Goal: Information Seeking & Learning: Learn about a topic

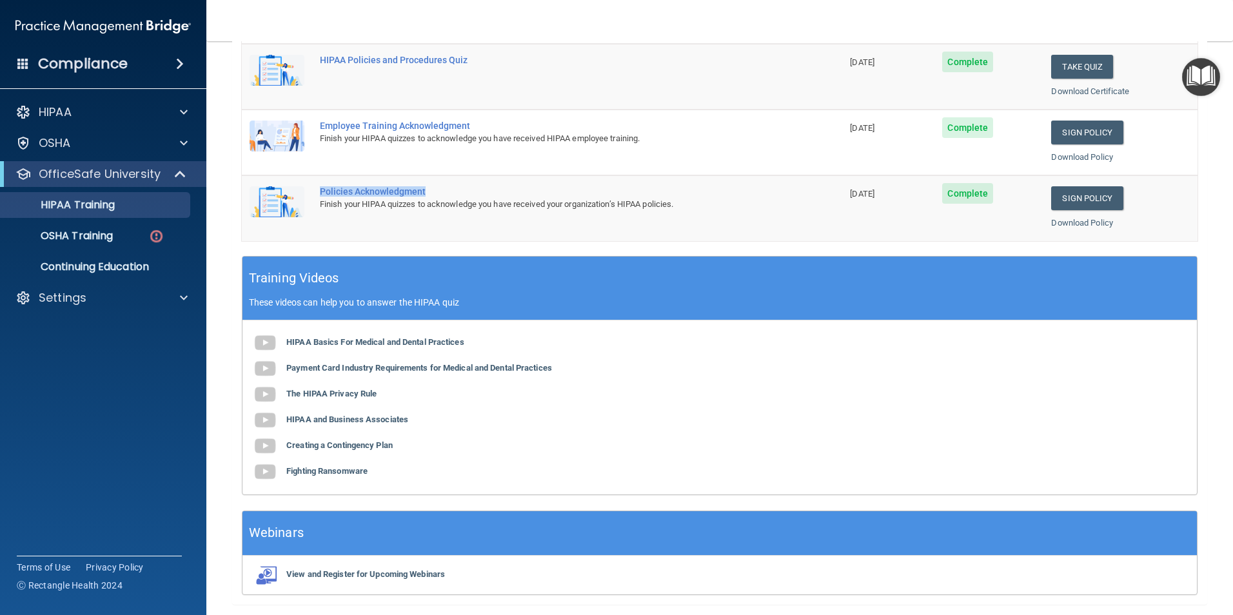
scroll to position [356, 0]
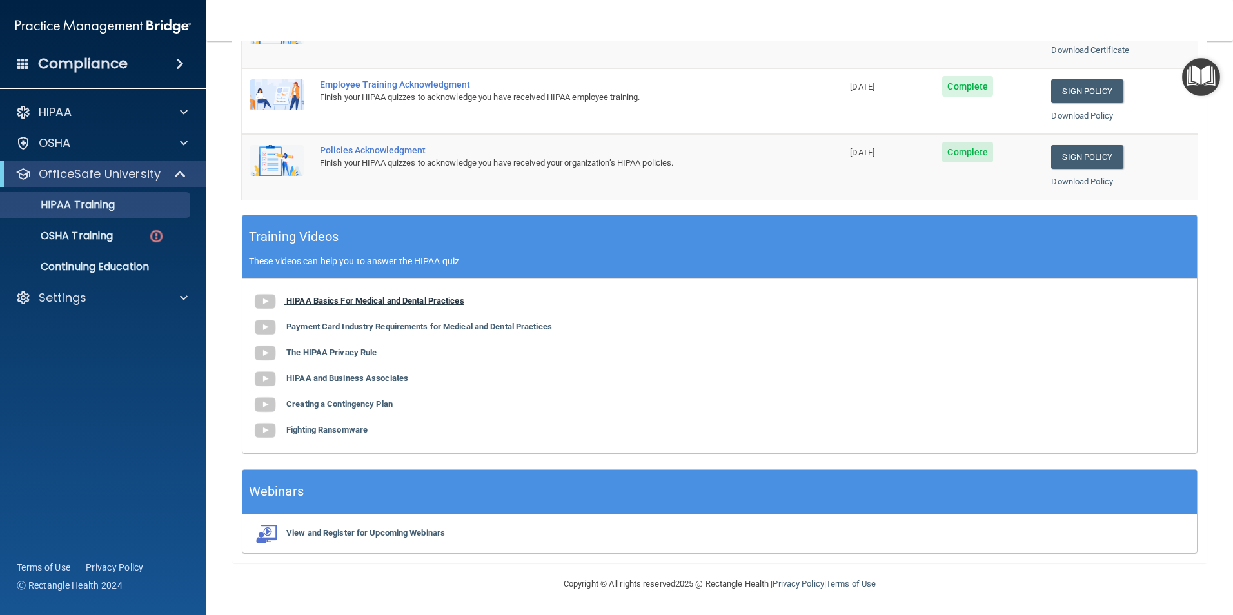
click at [307, 301] on b "HIPAA Basics For Medical and Dental Practices" at bounding box center [375, 301] width 178 height 10
click at [74, 237] on p "OSHA Training" at bounding box center [60, 236] width 104 height 13
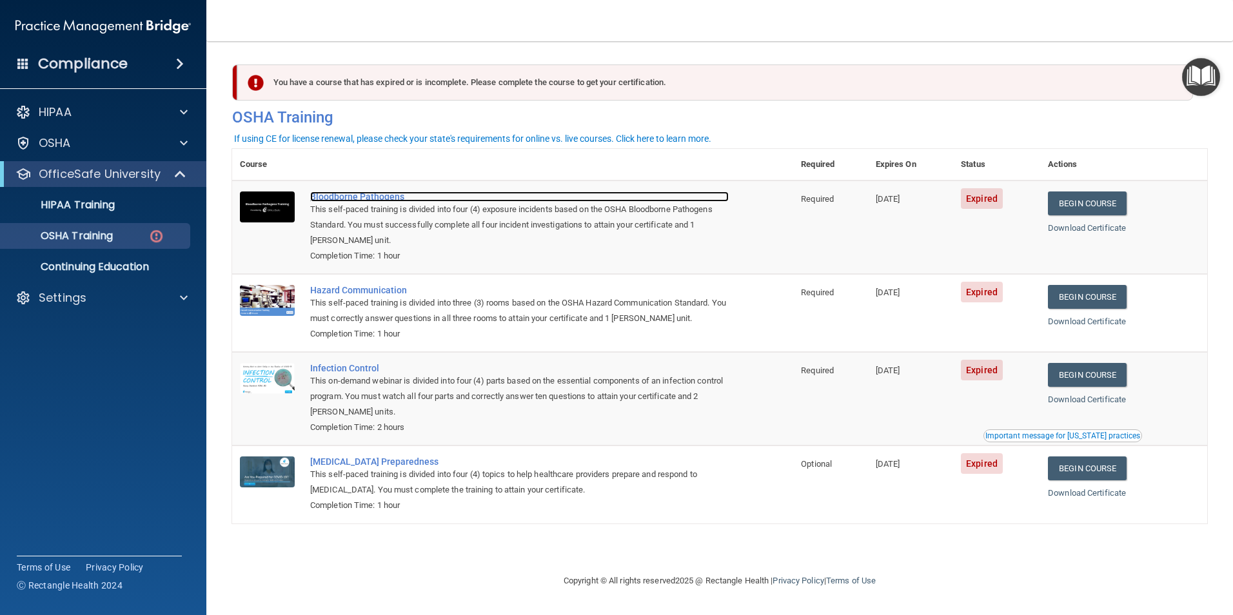
click at [344, 197] on div "Bloodborne Pathogens" at bounding box center [519, 197] width 419 height 10
click at [103, 203] on p "HIPAA Training" at bounding box center [61, 205] width 106 height 13
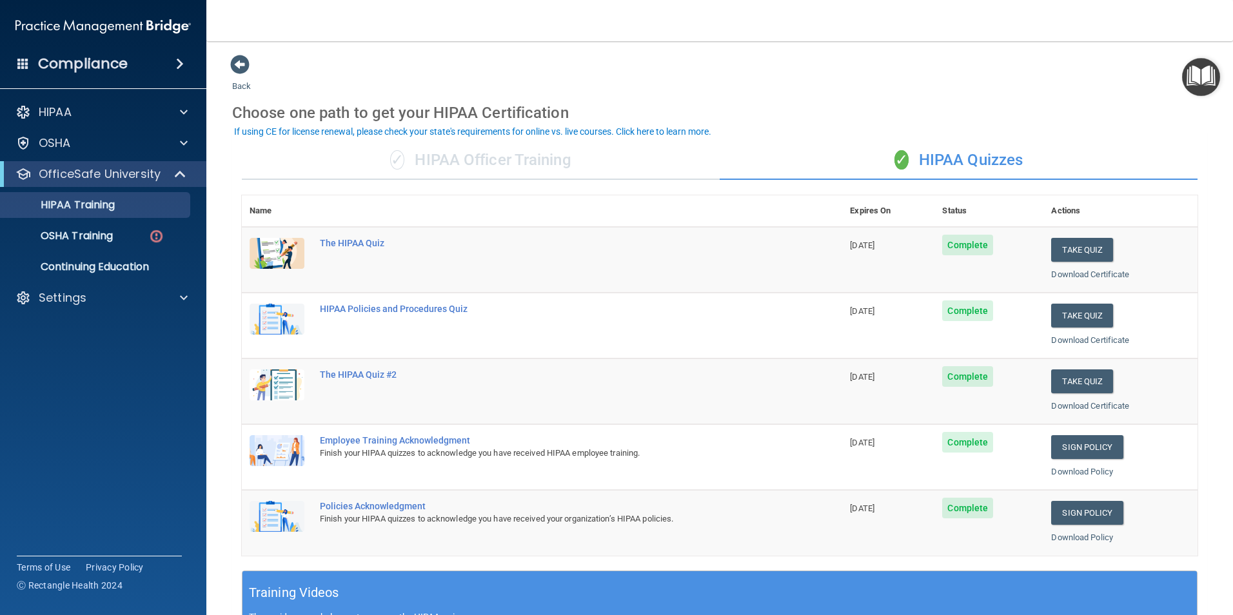
click at [475, 156] on div "✓ HIPAA Officer Training" at bounding box center [481, 160] width 478 height 39
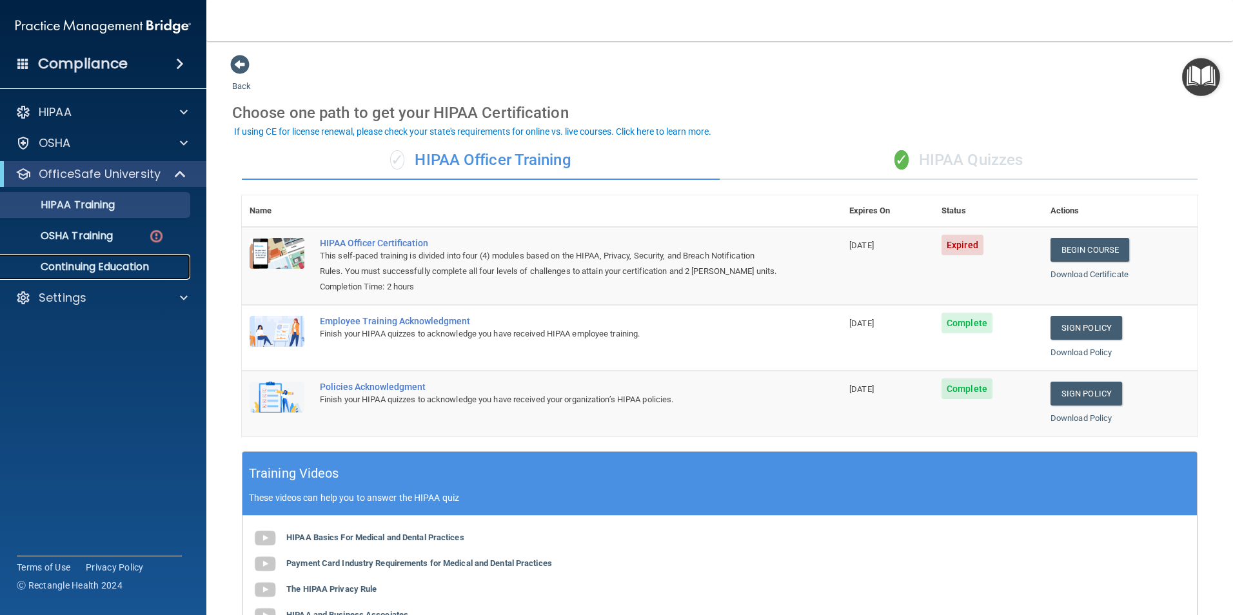
click at [101, 267] on p "Continuing Education" at bounding box center [96, 267] width 176 height 13
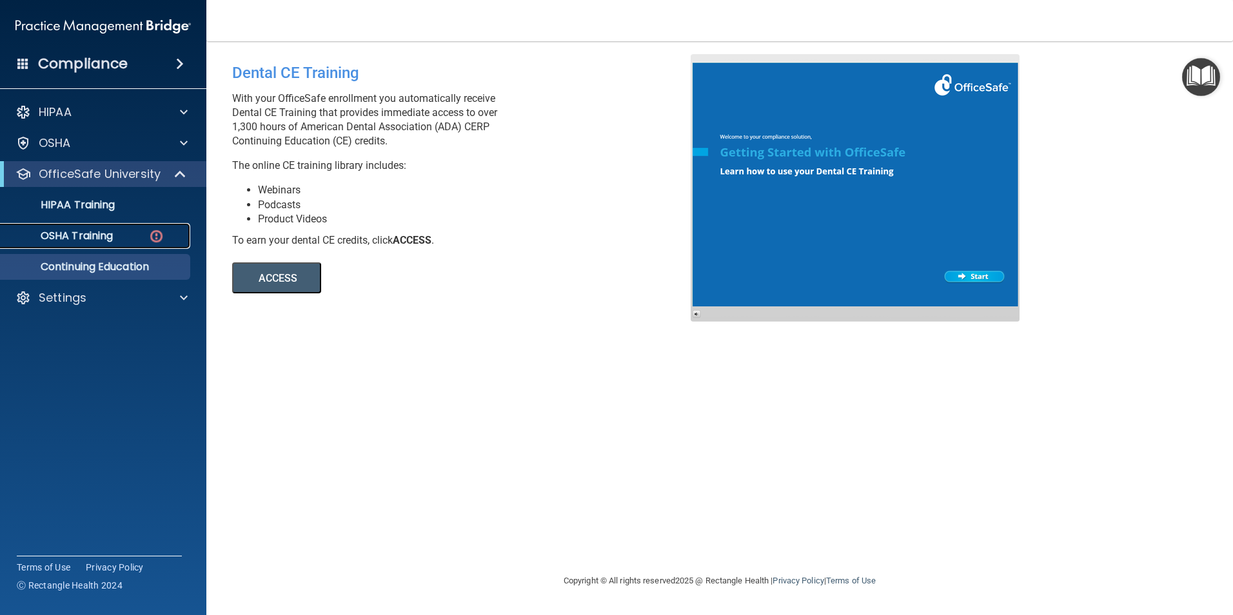
click at [99, 239] on p "OSHA Training" at bounding box center [60, 236] width 104 height 13
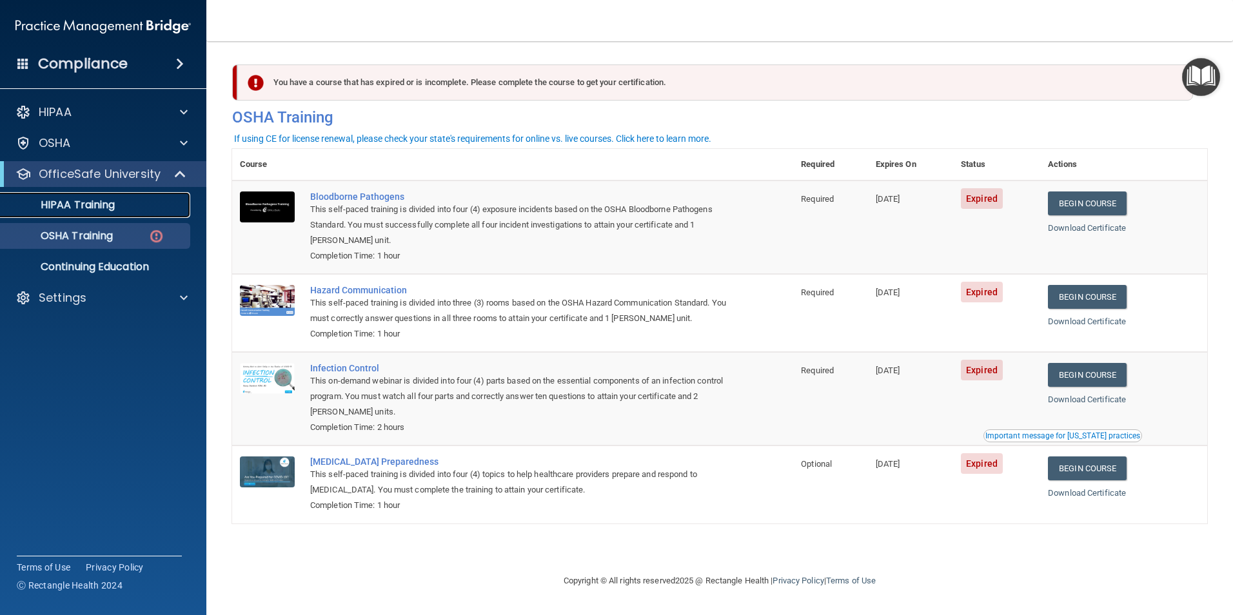
click at [97, 209] on p "HIPAA Training" at bounding box center [61, 205] width 106 height 13
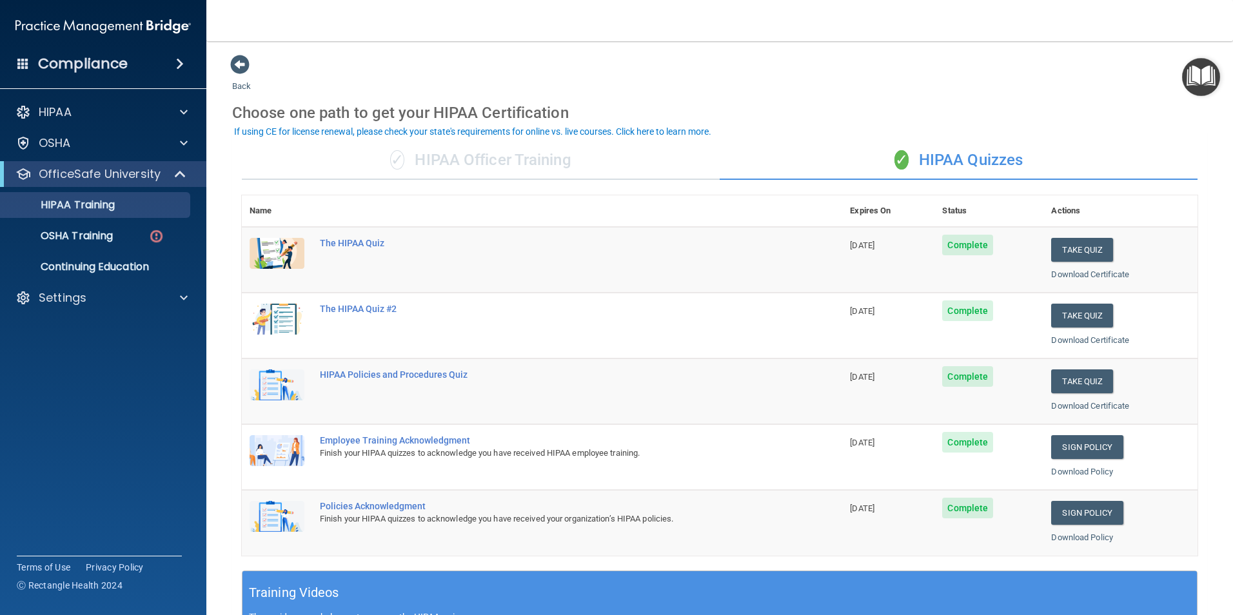
click at [1124, 26] on nav "Toggle navigation Mary Moreau mmoreau@latinomedicalcenter.com Manage My Enterpr…" at bounding box center [719, 20] width 1027 height 41
click at [479, 162] on div "✓ HIPAA Officer Training" at bounding box center [481, 160] width 478 height 39
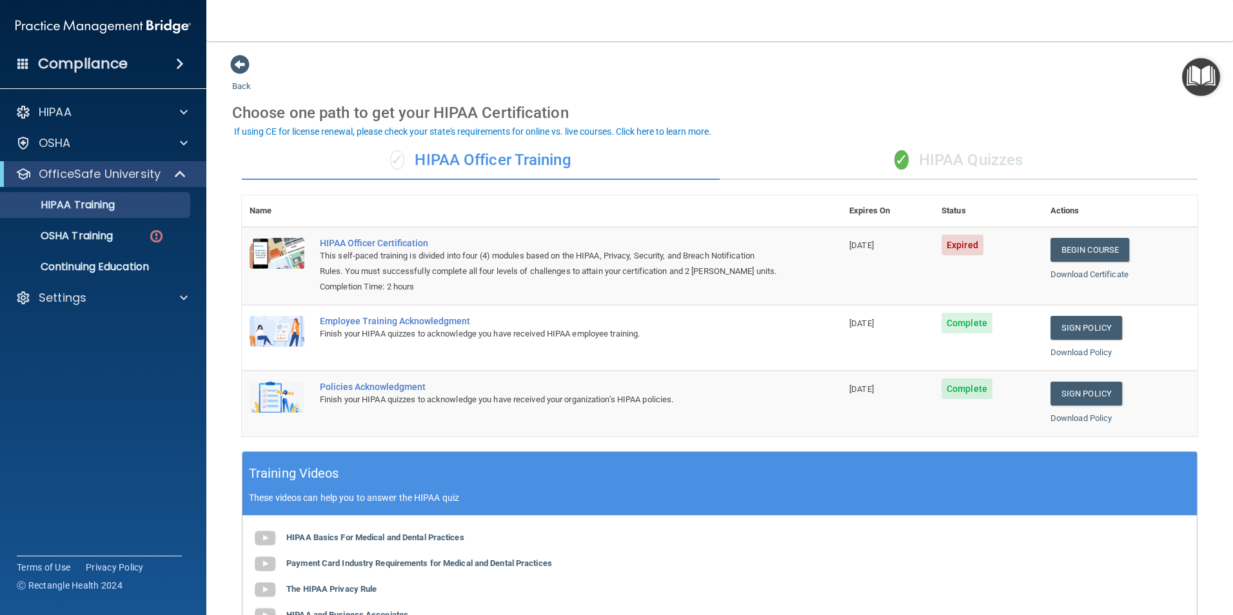
click at [962, 163] on div "✓ HIPAA Quizzes" at bounding box center [959, 160] width 478 height 39
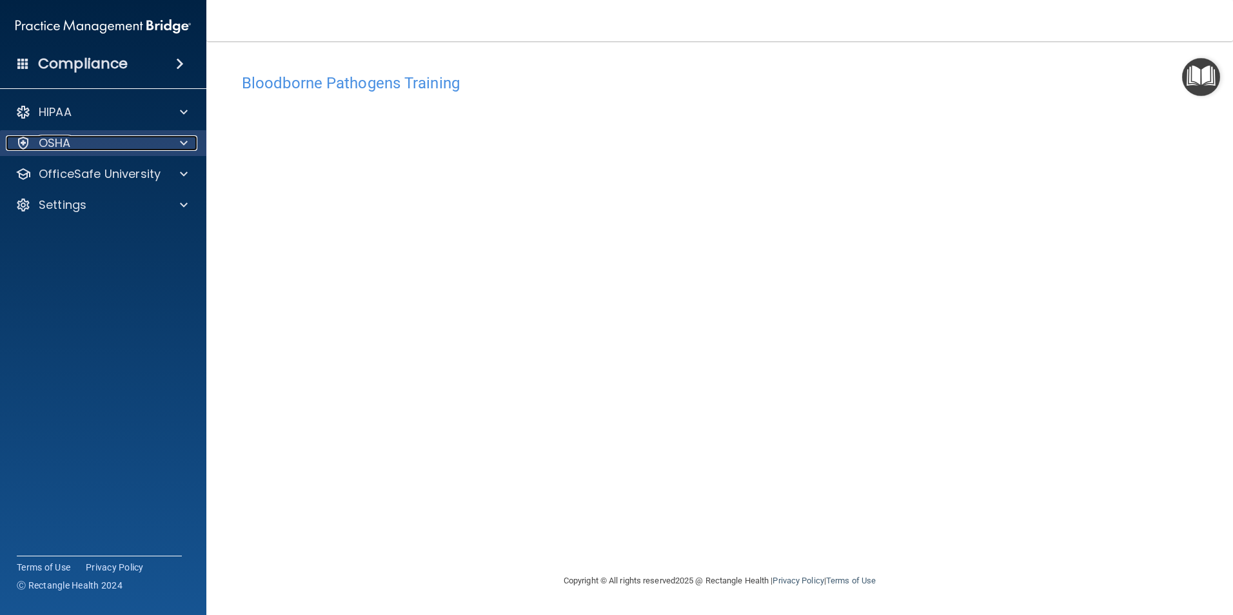
click at [61, 147] on p "OSHA" at bounding box center [55, 142] width 32 height 15
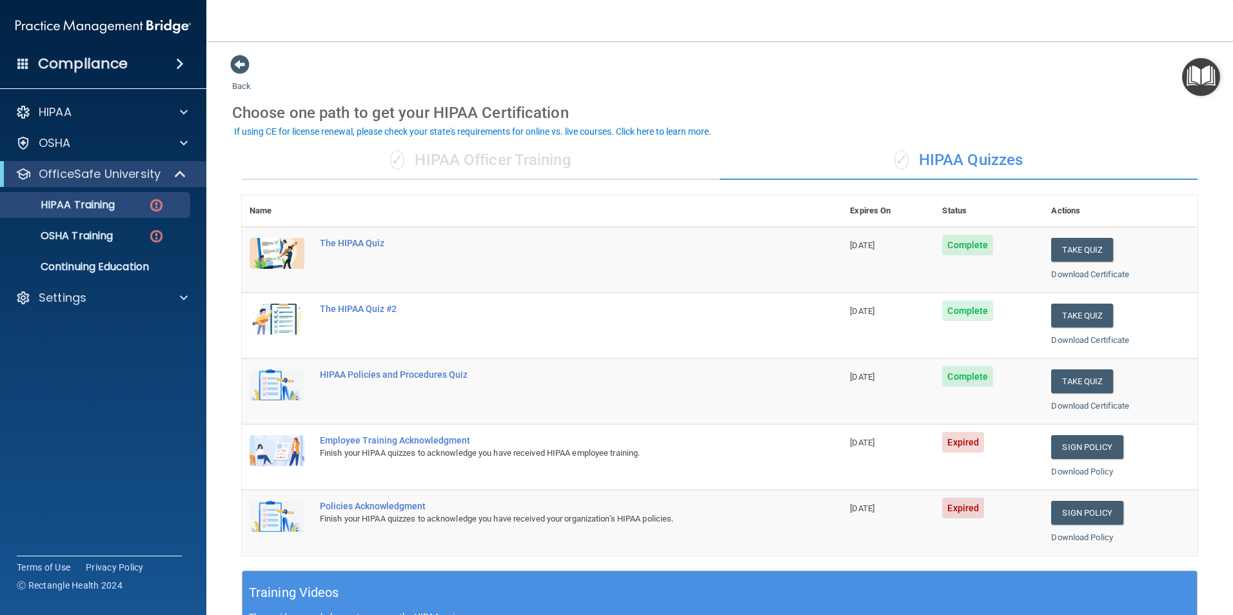
click at [491, 164] on div "✓ HIPAA Officer Training" at bounding box center [481, 160] width 478 height 39
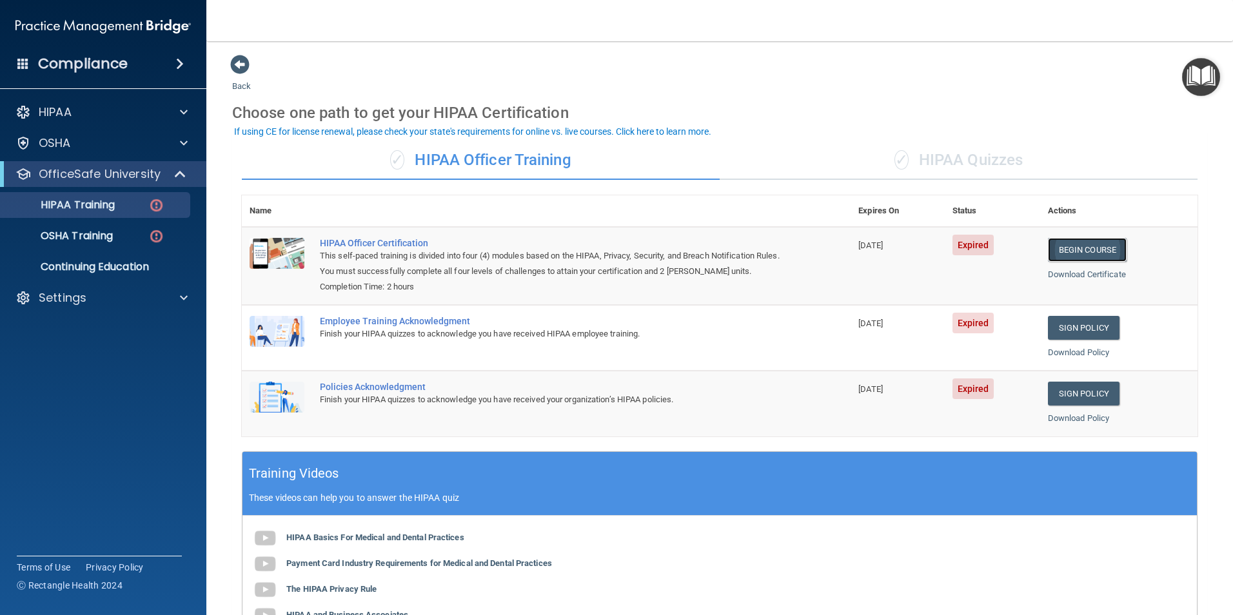
click at [1100, 250] on link "Begin Course" at bounding box center [1087, 250] width 79 height 24
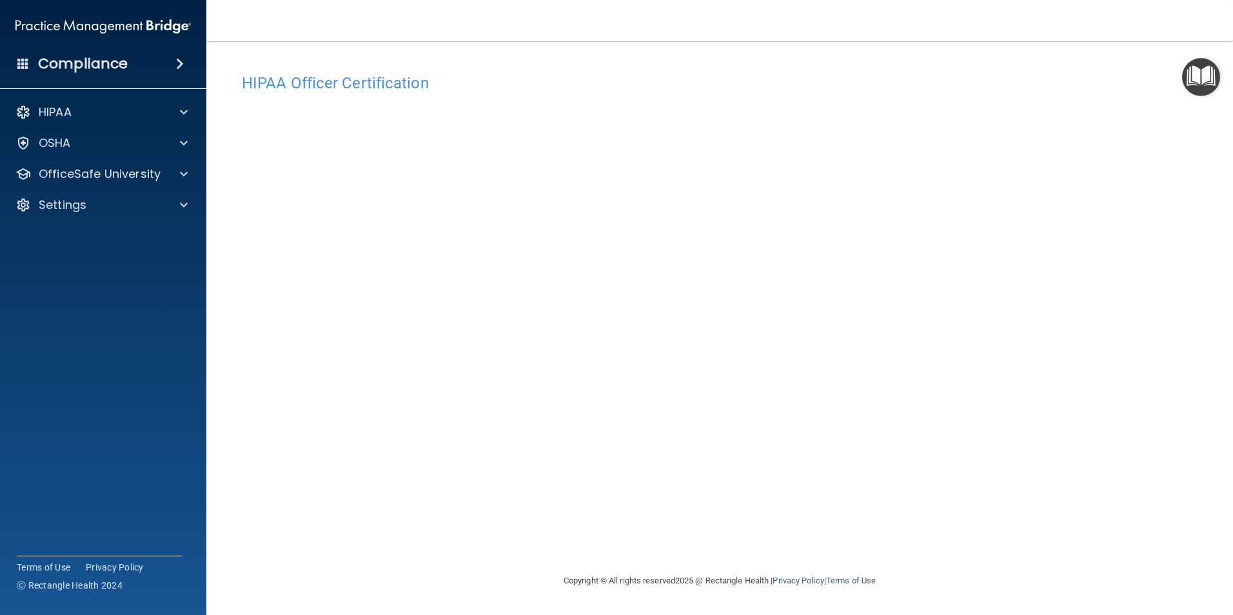
click at [958, 569] on footer "Copyright © All rights reserved 2025 @ Rectangle Health | Privacy Policy | Term…" at bounding box center [719, 581] width 975 height 42
click at [954, 559] on div "HIPAA Officer Certification This course doesn’t expire until [DATE]. Are you su…" at bounding box center [719, 320] width 975 height 506
